Goal: Check status: Check status

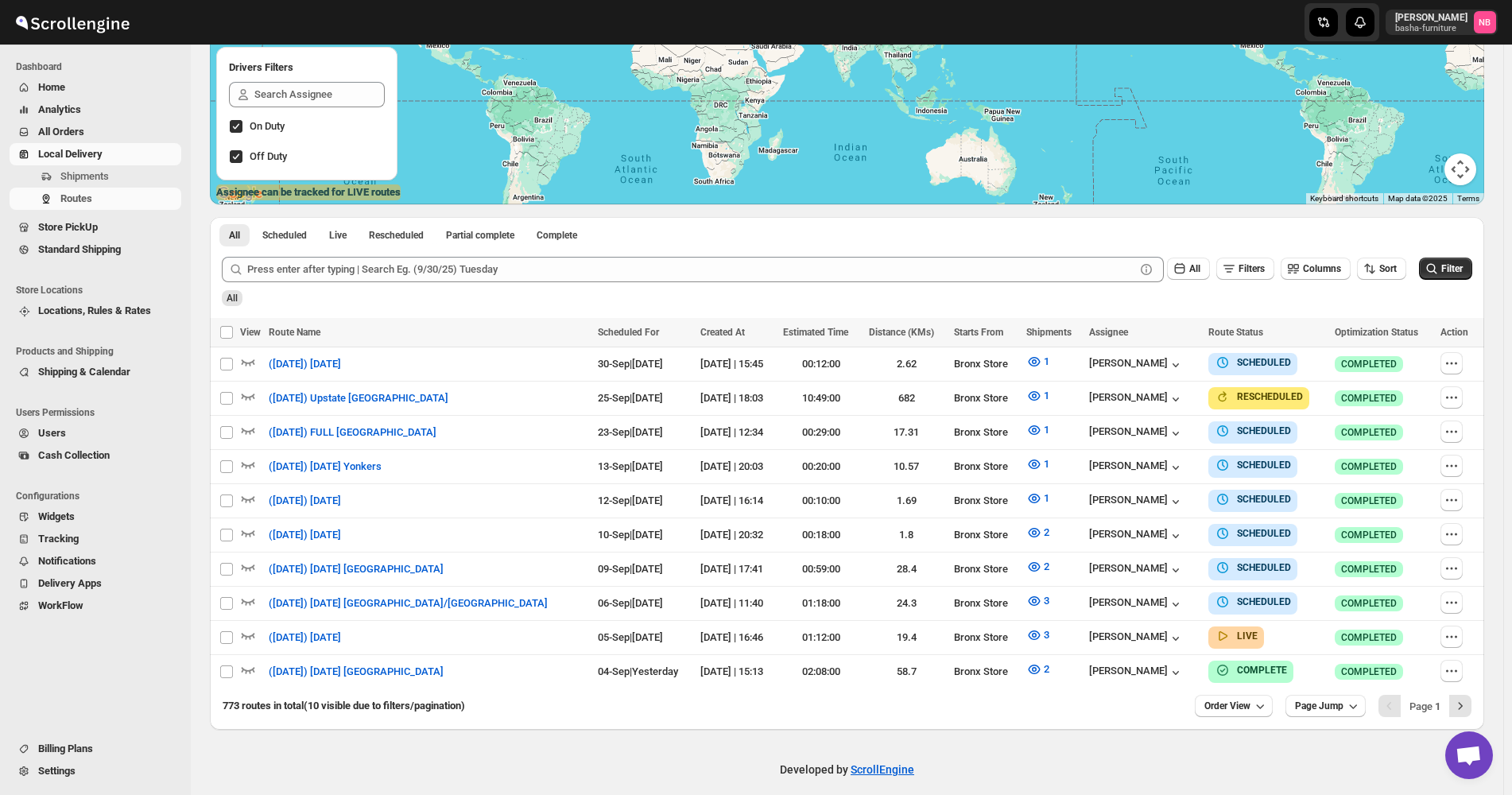
scroll to position [267, 0]
click at [1440, 270] on icon "submit" at bounding box center [1432, 269] width 16 height 16
click at [1032, 633] on icon "button" at bounding box center [1035, 636] width 5 height 5
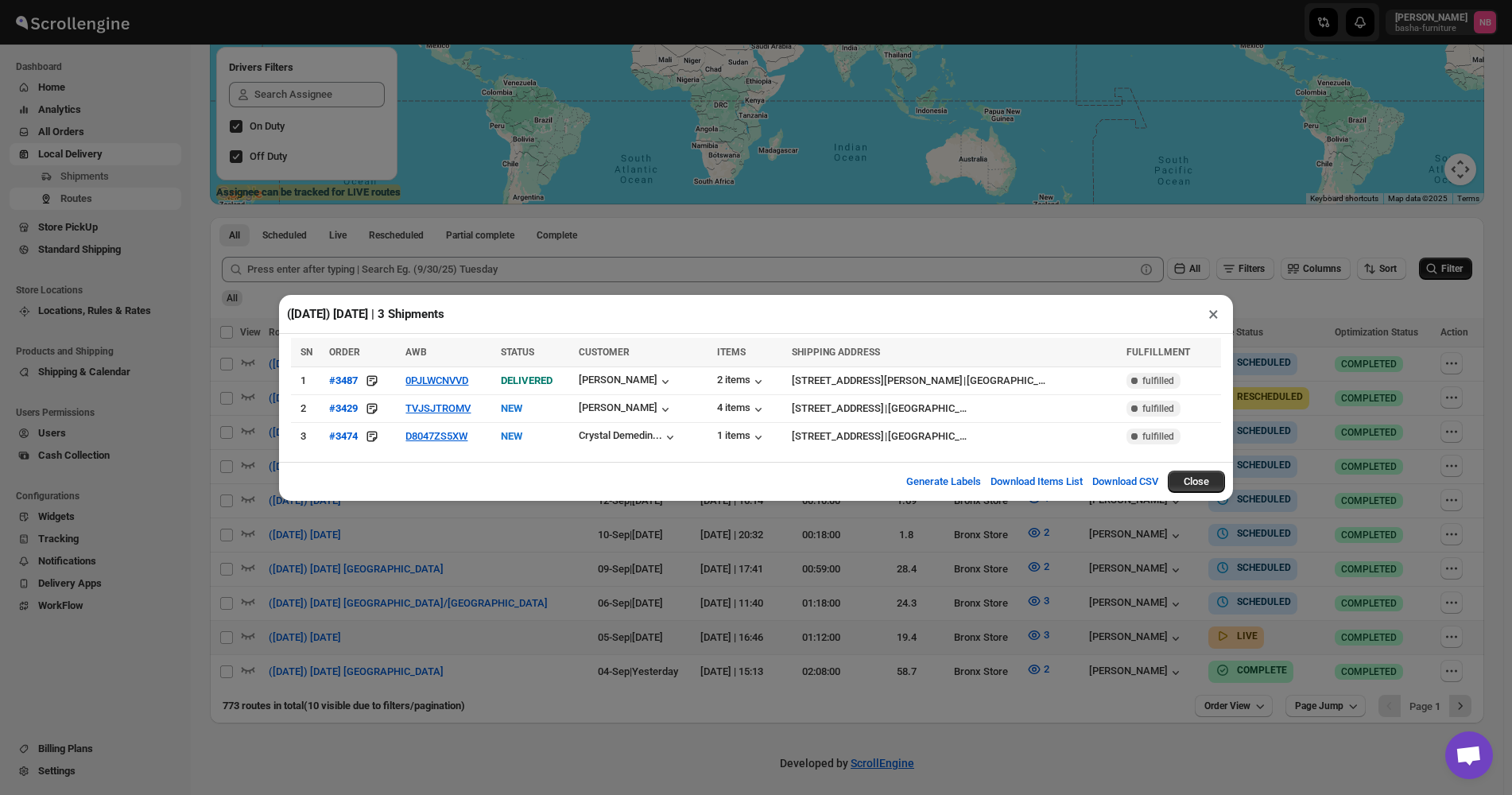
click at [821, 609] on div "([DATE]) [DATE] | 3 Shipments × SN ORDER AWB STATUS CUSTOMER ITEMS SHIPPING ADD…" at bounding box center [756, 397] width 1512 height 795
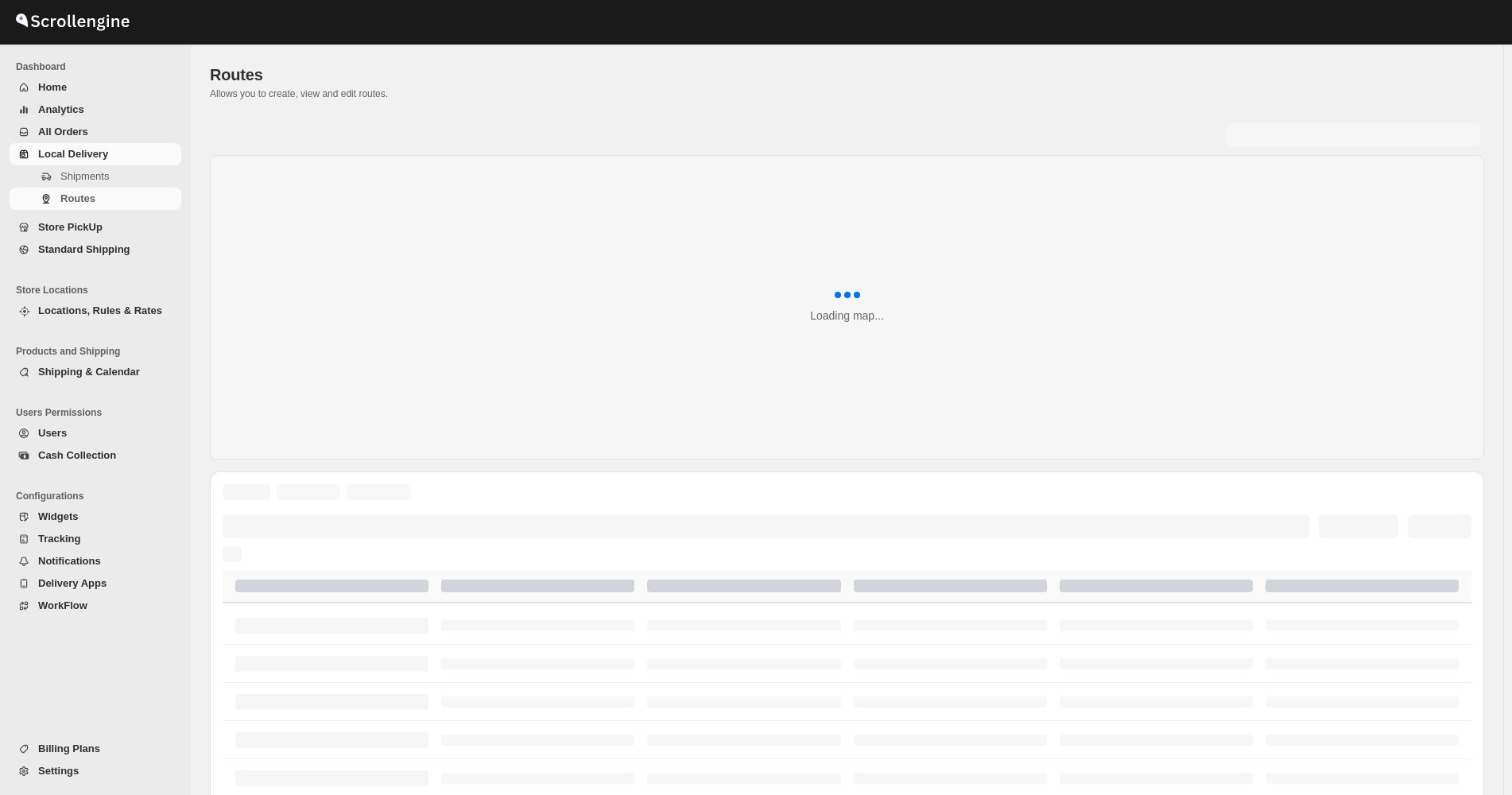
scroll to position [267, 0]
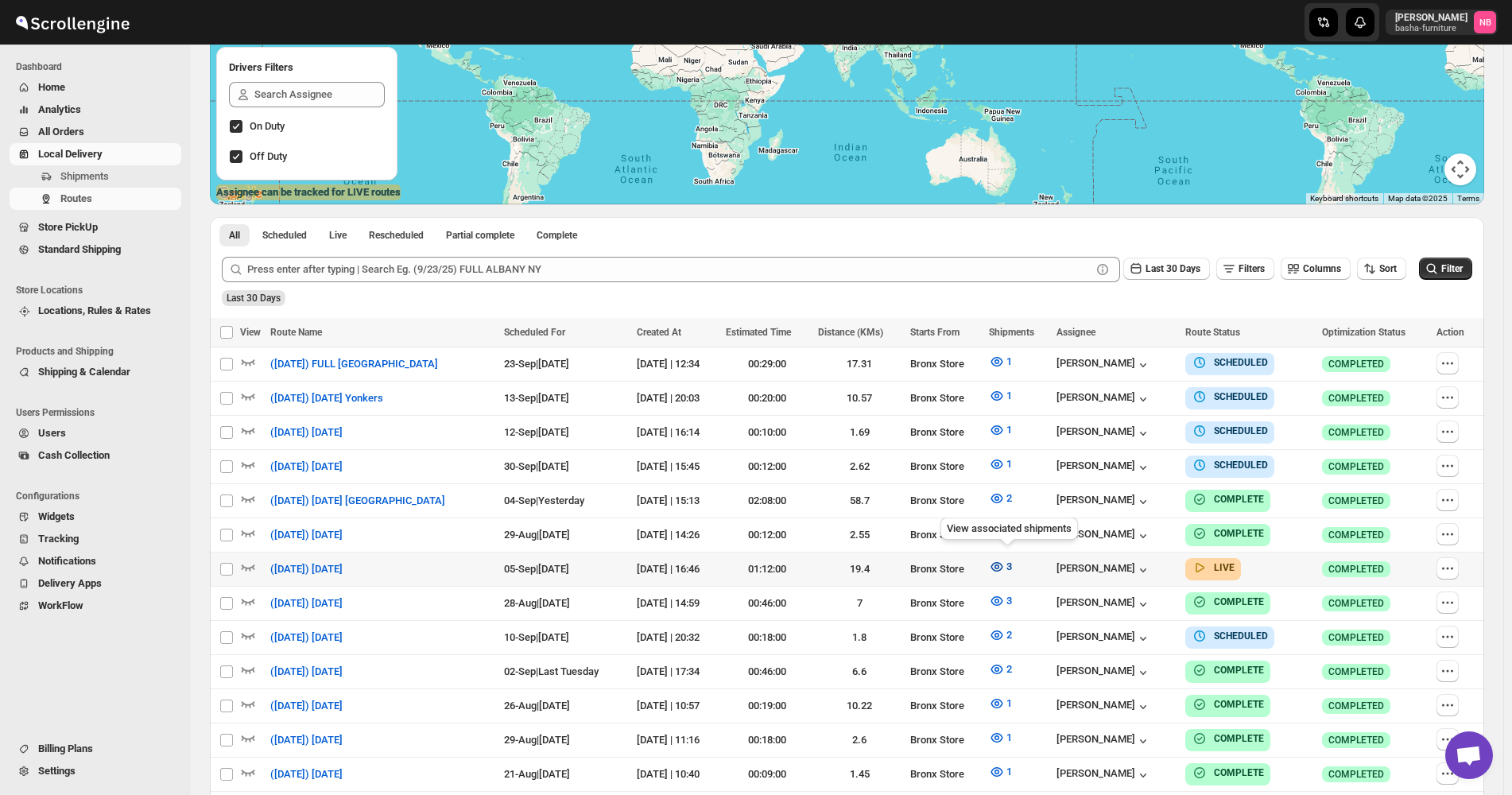
click at [1005, 568] on icon "button" at bounding box center [997, 567] width 16 height 16
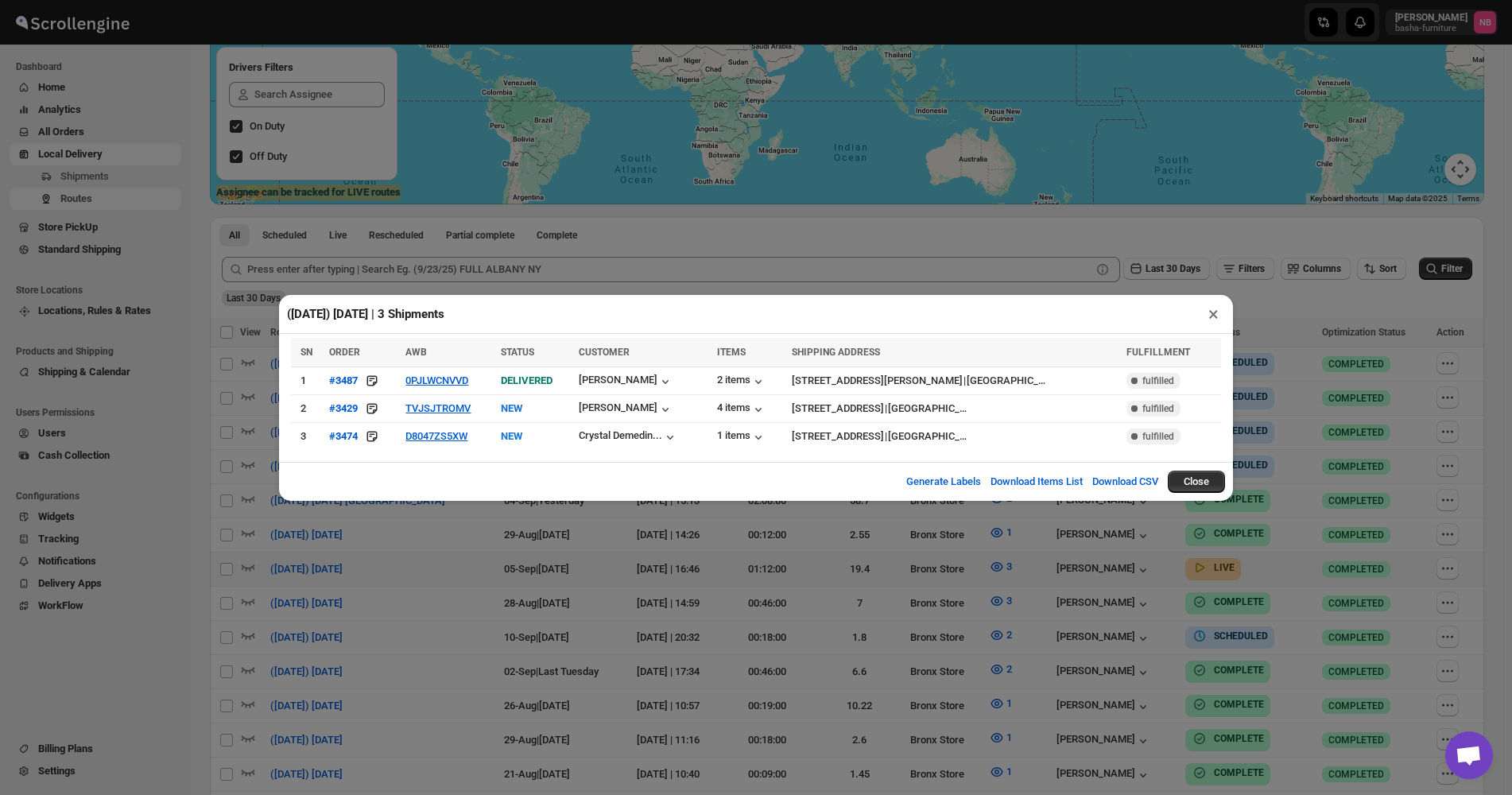
click at [1027, 551] on div "([DATE]) [DATE] | 3 Shipments × SN ORDER AWB STATUS CUSTOMER ITEMS SHIPPING ADD…" at bounding box center [756, 397] width 1512 height 795
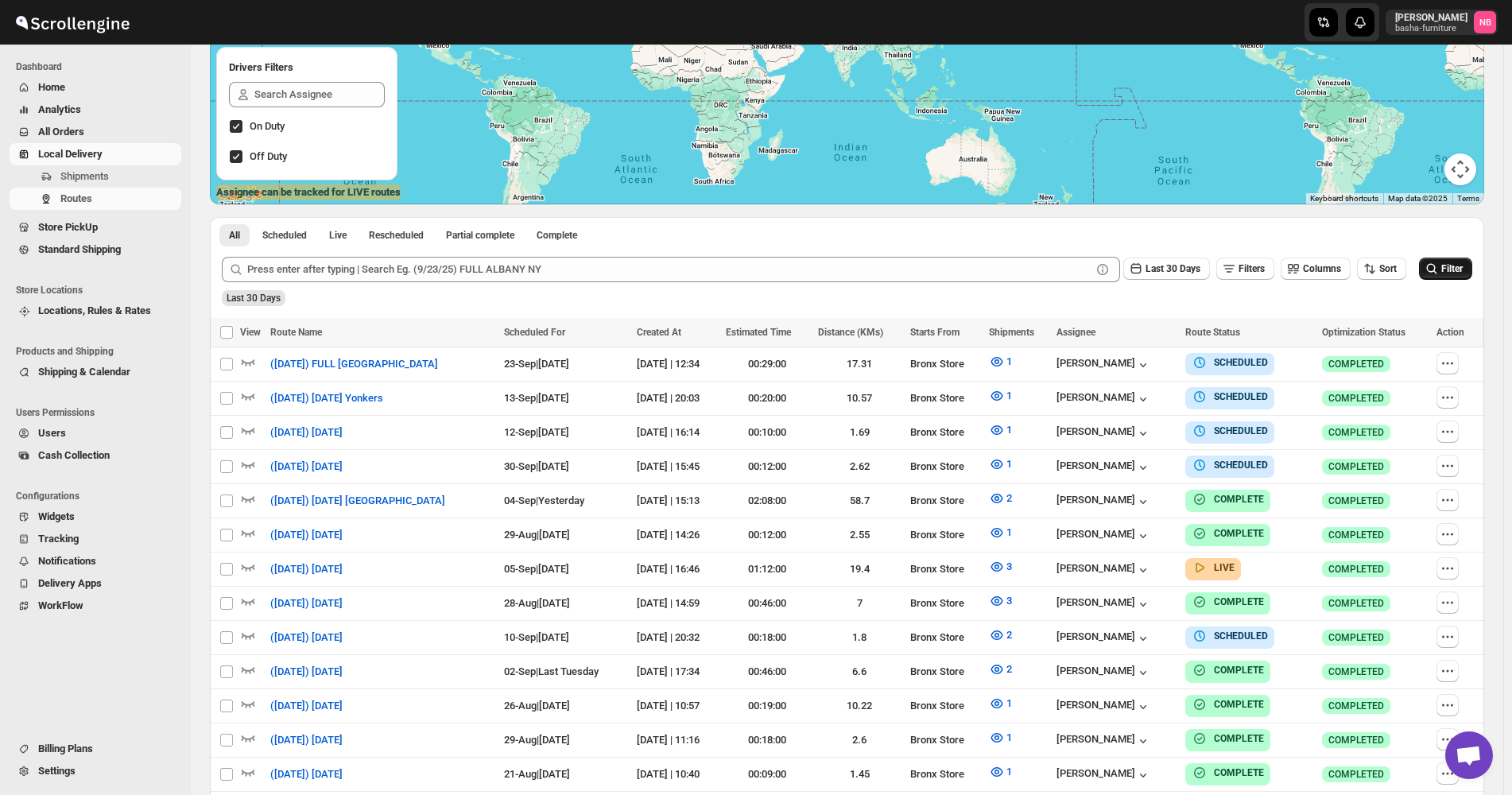
click at [1440, 267] on icon "submit" at bounding box center [1432, 269] width 16 height 16
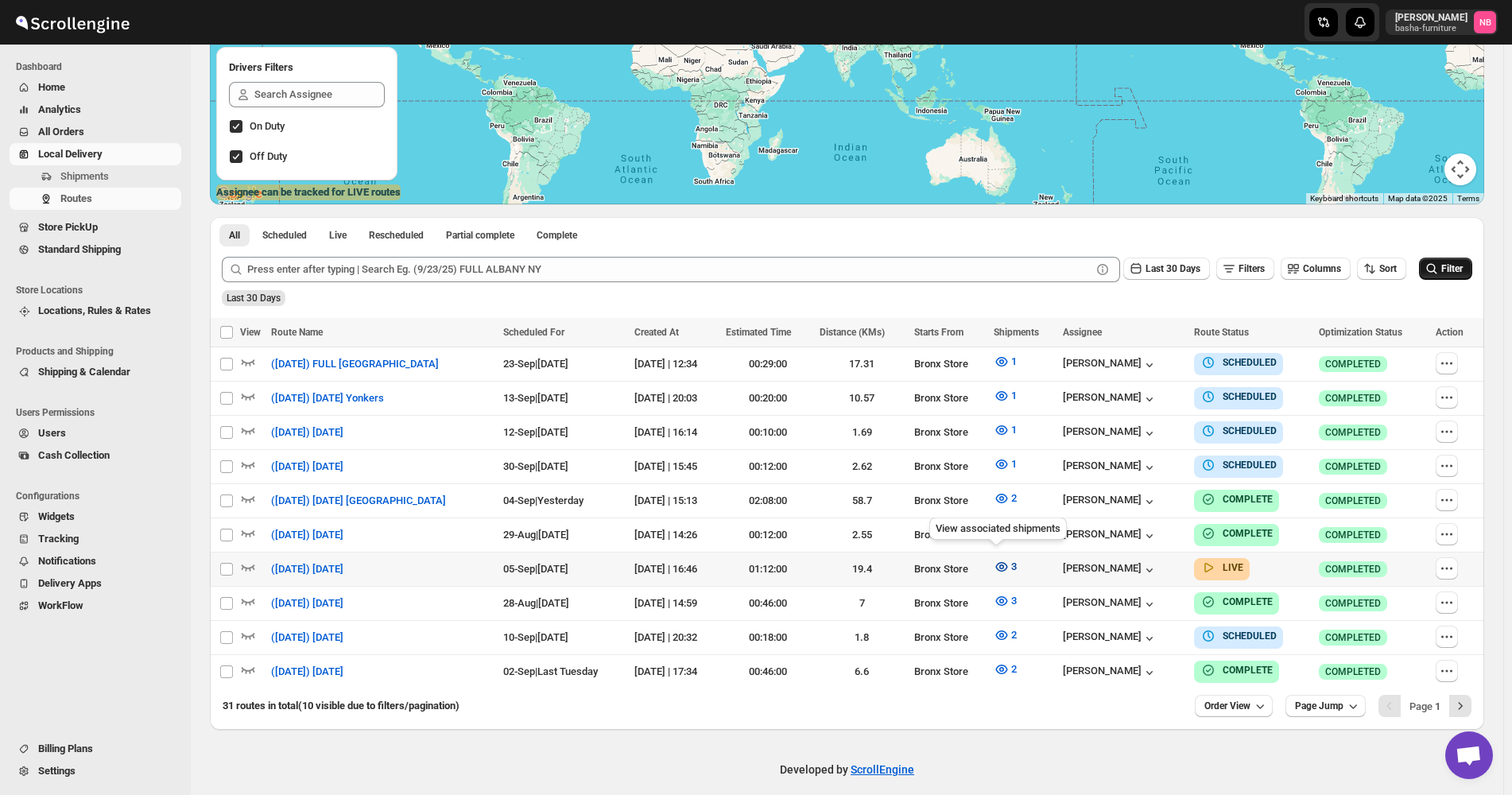
click at [1002, 560] on button "3" at bounding box center [1005, 567] width 42 height 26
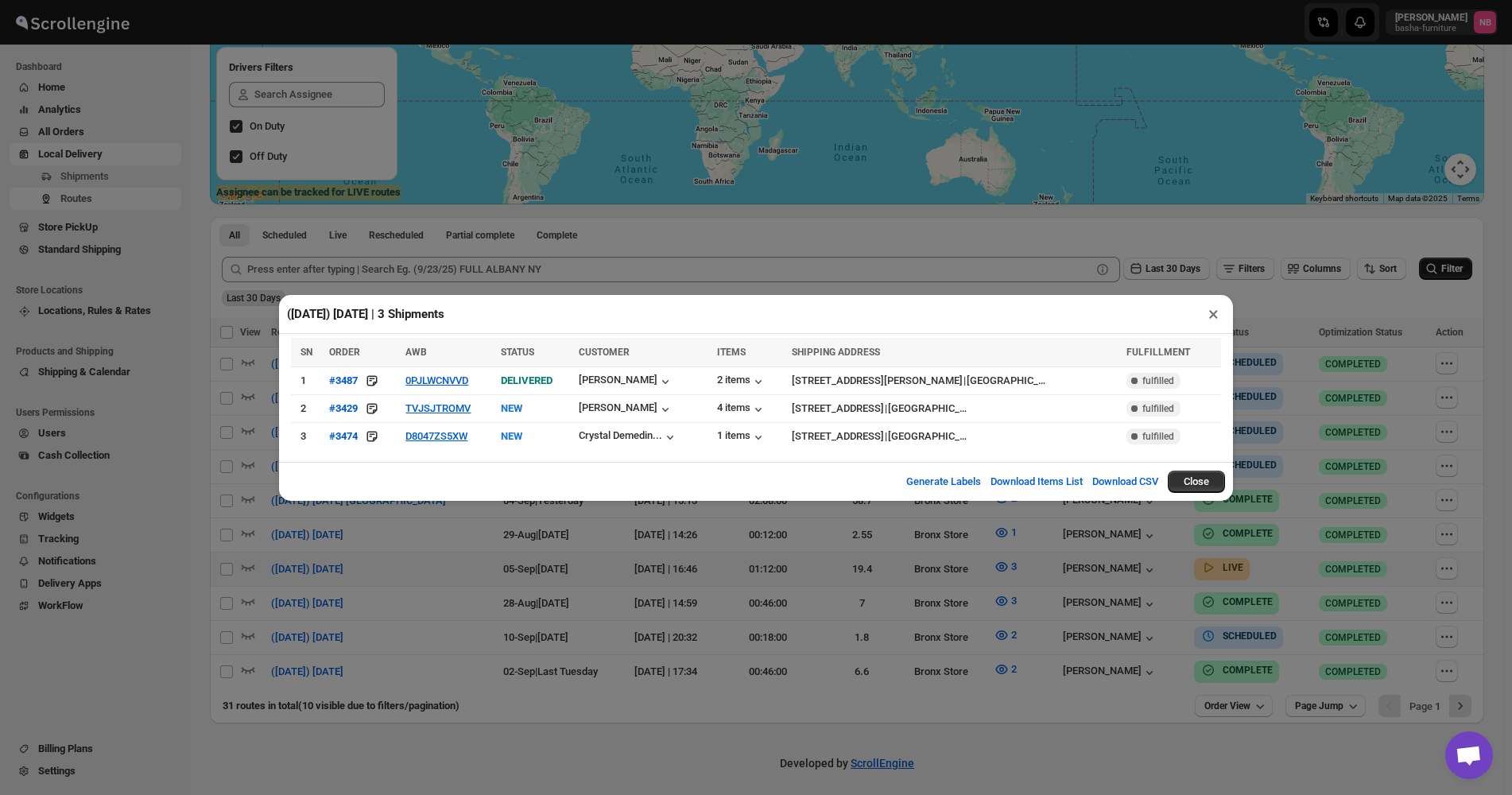
click at [612, 574] on div "([DATE]) [DATE] | 3 Shipments × SN ORDER AWB STATUS CUSTOMER ITEMS SHIPPING ADD…" at bounding box center [756, 397] width 1512 height 795
